Goal: Find specific page/section: Find specific page/section

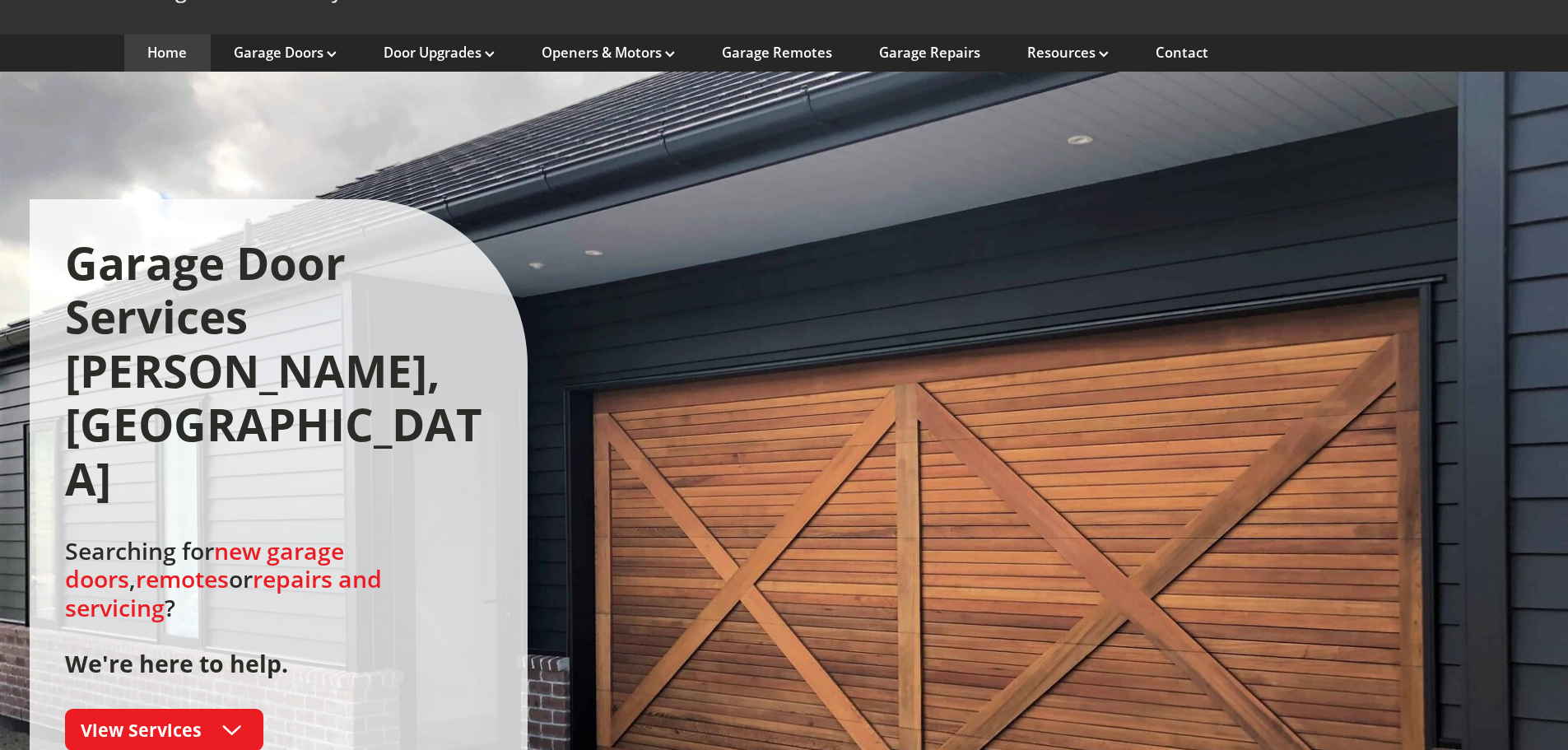
scroll to position [164, 0]
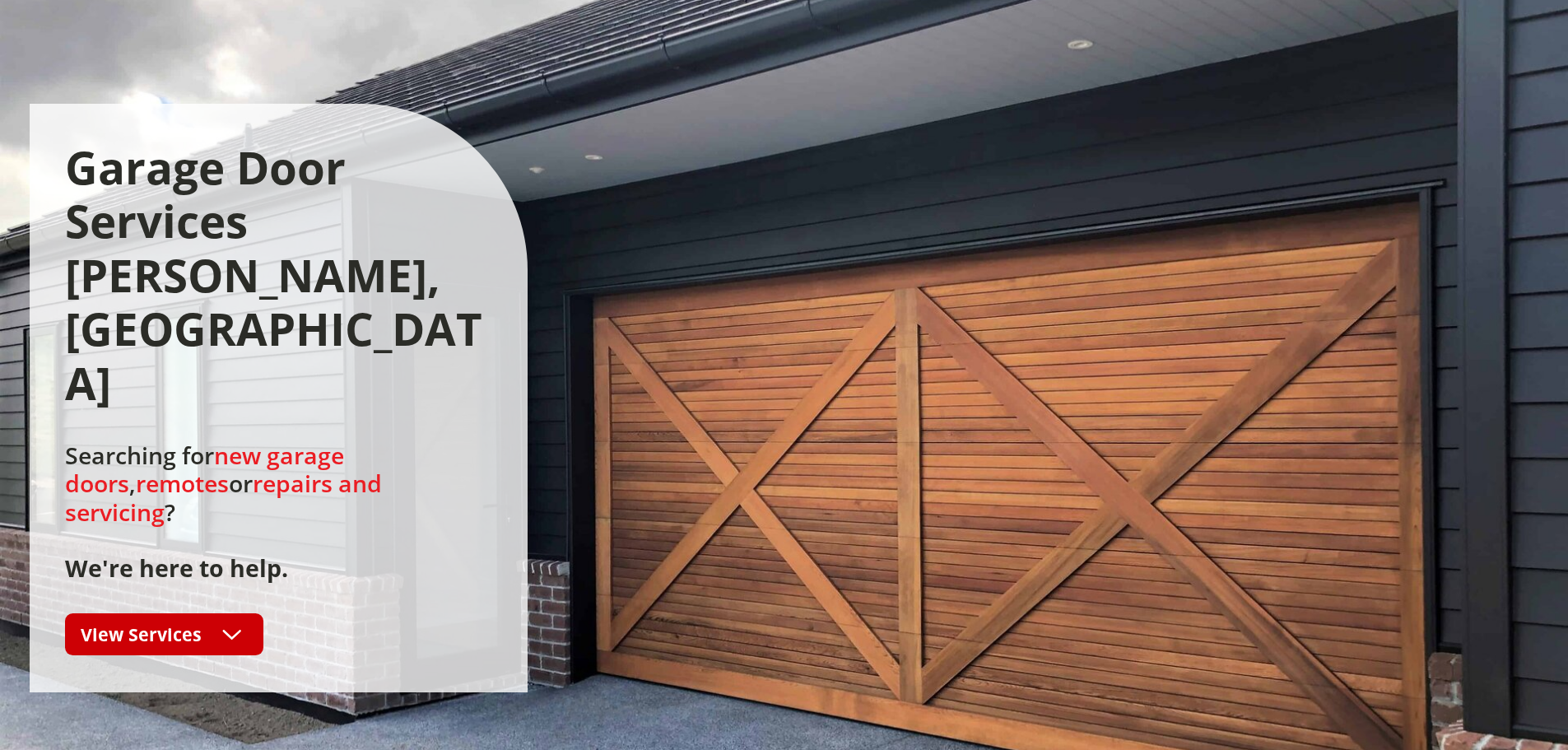
click at [222, 614] on link "View Services" at bounding box center [164, 635] width 199 height 42
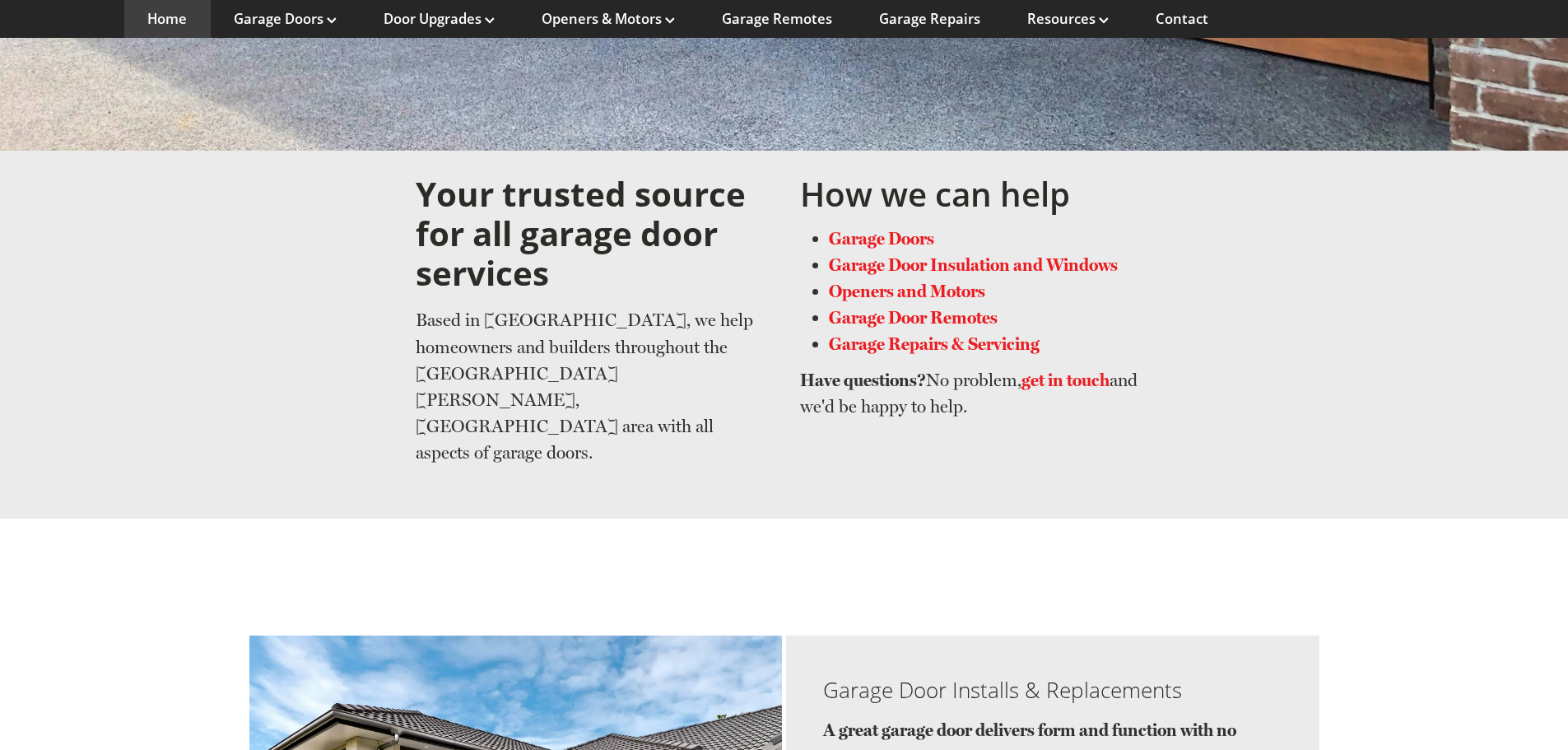
scroll to position [958, 0]
click at [950, 306] on link "Garage Door Remotes" at bounding box center [913, 316] width 169 height 21
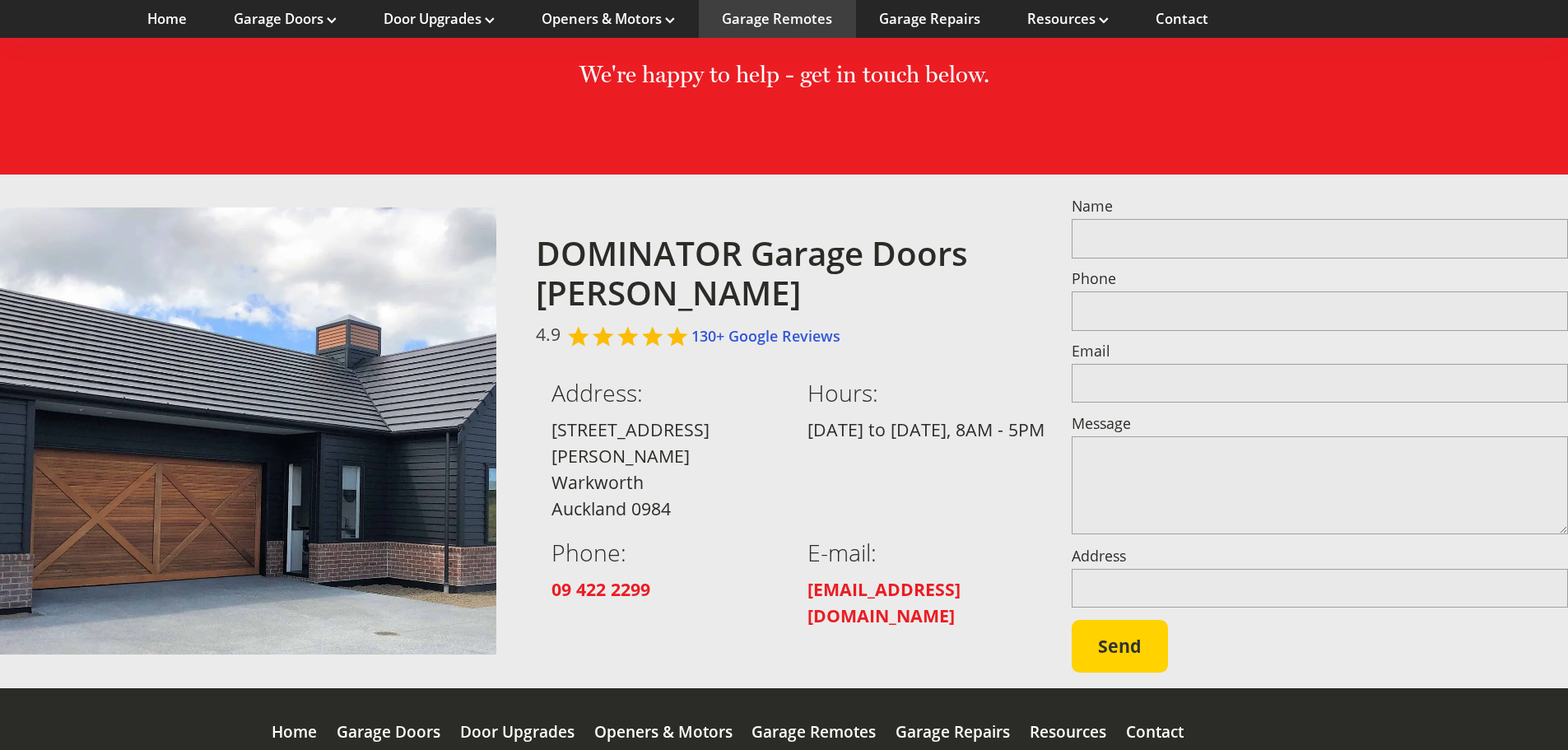
scroll to position [1239, 0]
click at [1052, 173] on div "DOMINATOR Garage Doors [PERSON_NAME] 4.9 130+ Google Reviews Address: [STREET_A…" at bounding box center [784, 430] width 1568 height 515
